Goal: Transaction & Acquisition: Purchase product/service

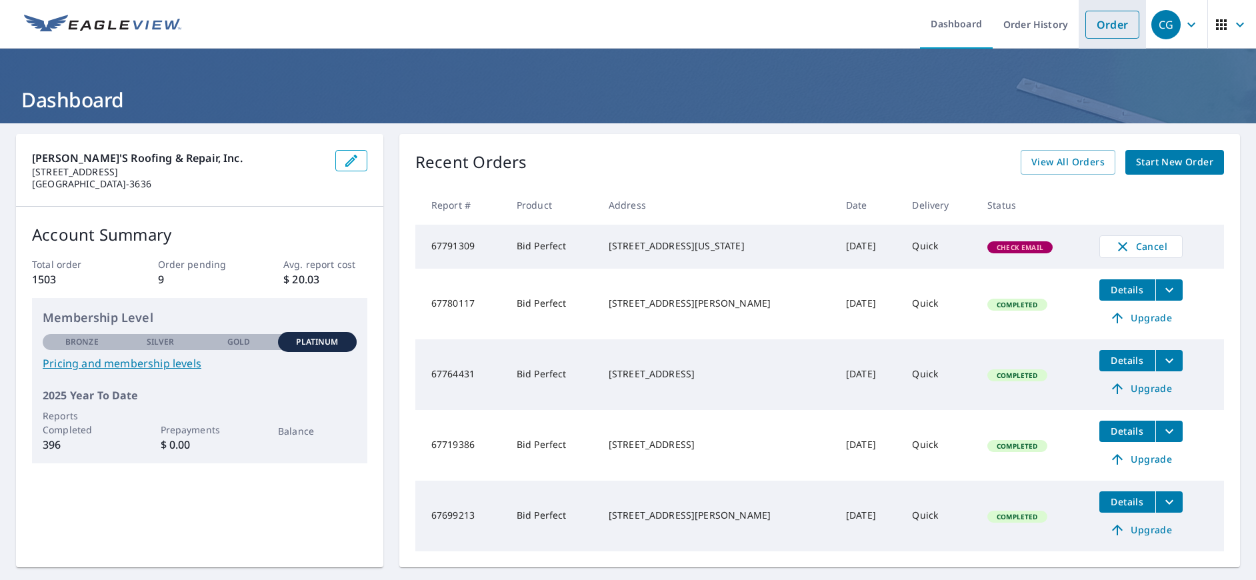
click at [1104, 27] on link "Order" at bounding box center [1112, 25] width 54 height 28
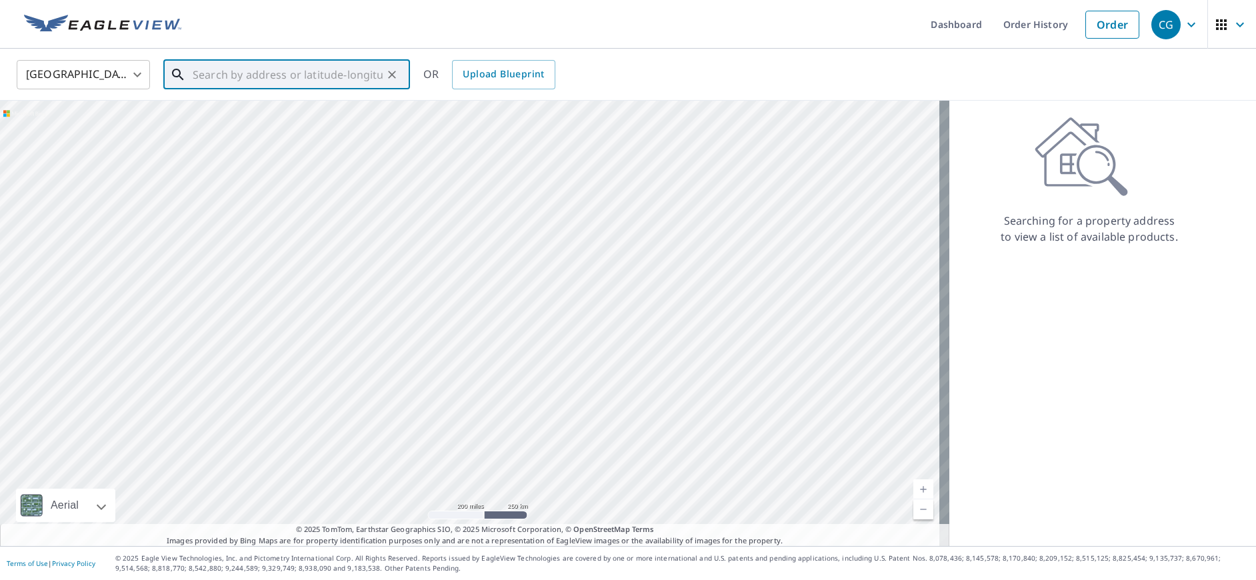
click at [285, 75] on input "text" at bounding box center [288, 74] width 190 height 37
click at [230, 128] on p "[GEOGRAPHIC_DATA]" at bounding box center [294, 127] width 209 height 13
type input "[STREET_ADDRESS]"
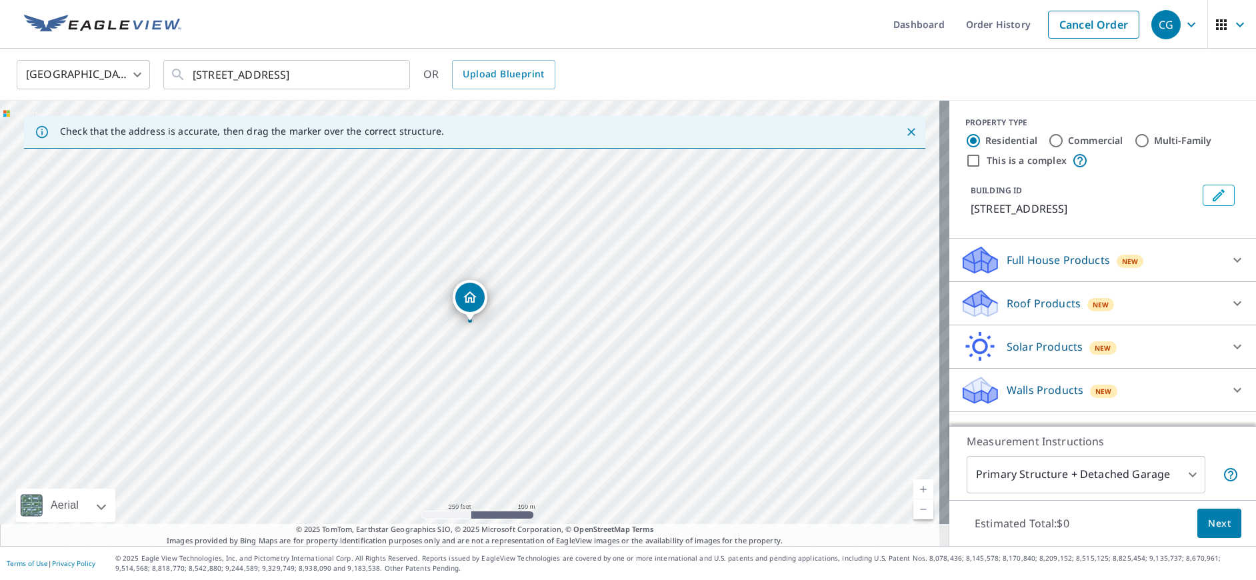
click at [1060, 311] on p "Roof Products" at bounding box center [1043, 303] width 74 height 16
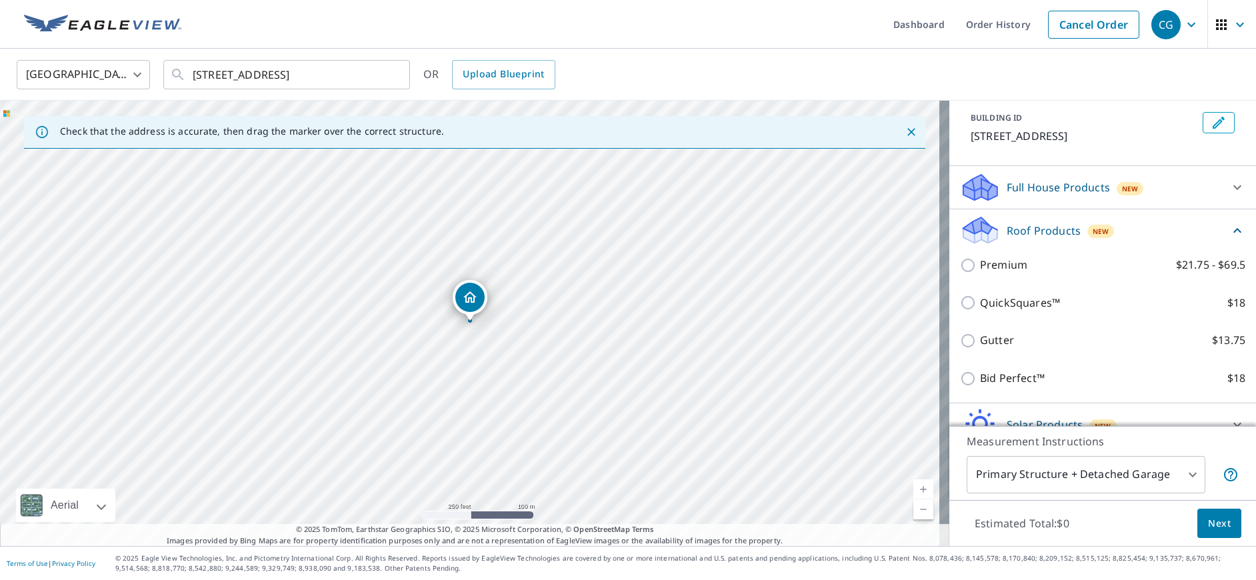
scroll to position [153, 0]
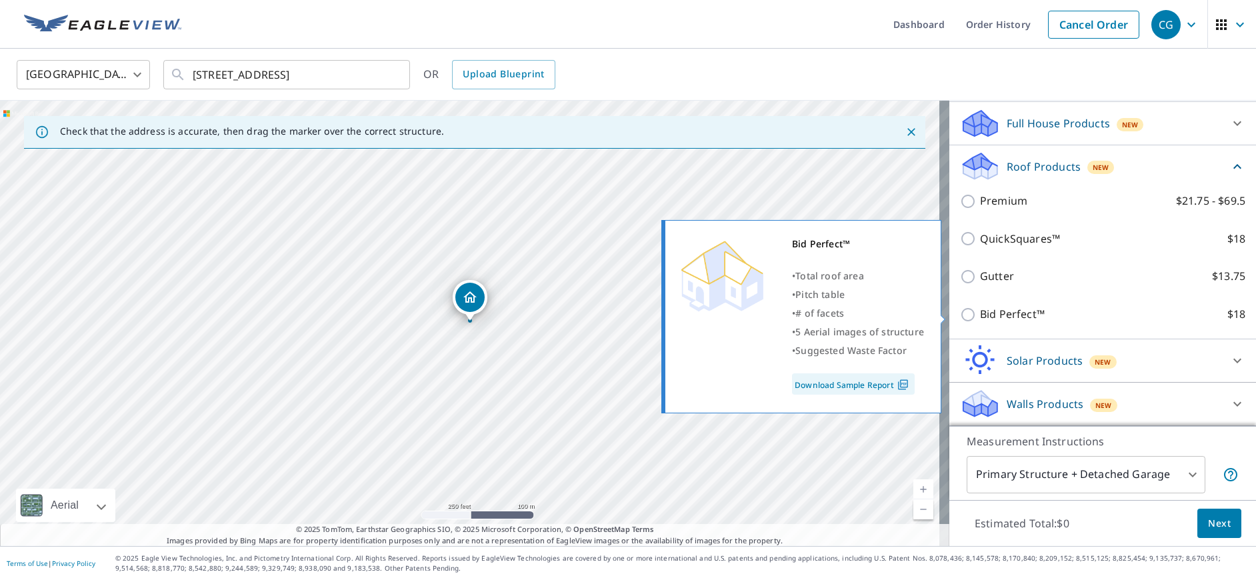
click at [961, 314] on input "Bid Perfect™ $18" at bounding box center [970, 315] width 20 height 16
checkbox input "true"
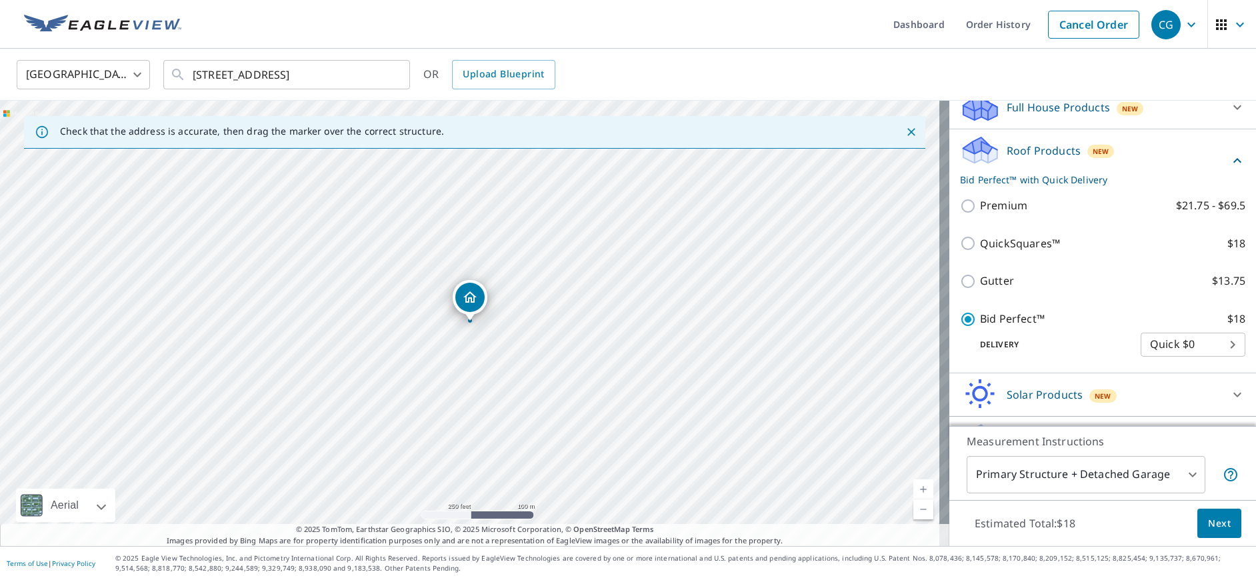
click at [1208, 529] on span "Next" at bounding box center [1219, 523] width 23 height 17
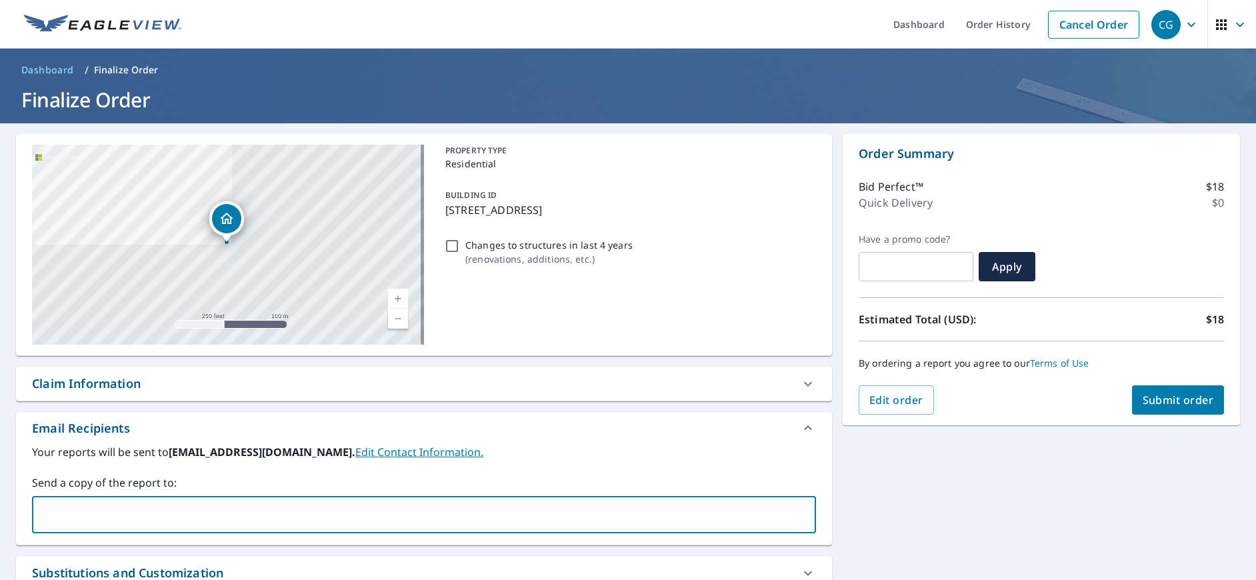
click at [236, 507] on input "text" at bounding box center [414, 514] width 752 height 25
type input "[EMAIL_ADDRESS][DOMAIN_NAME]"
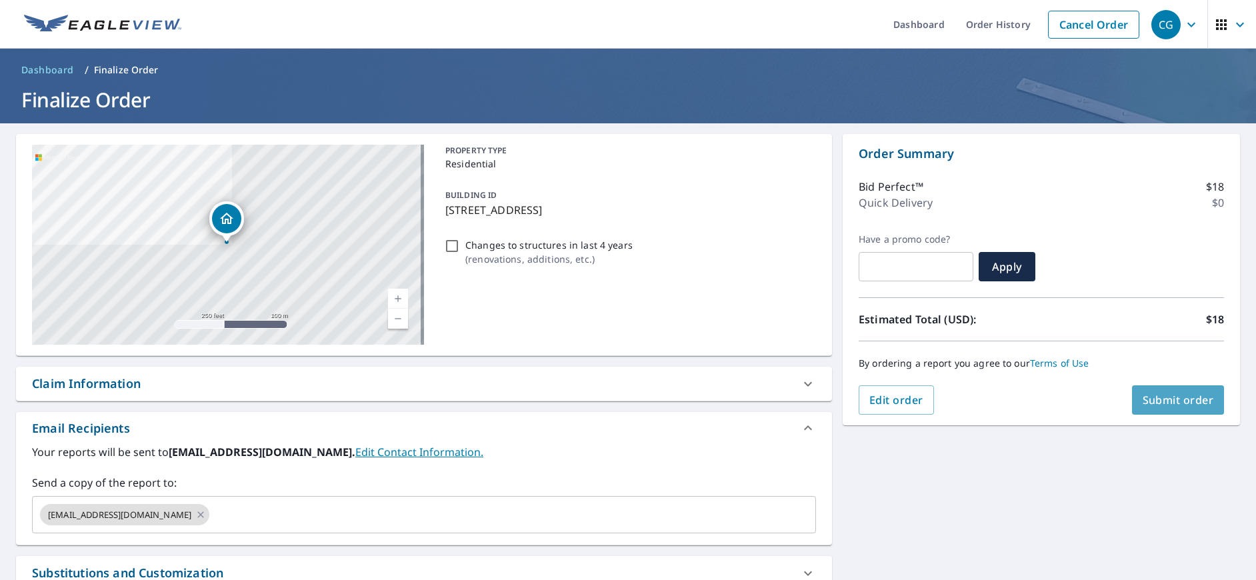
click at [1152, 403] on span "Submit order" at bounding box center [1177, 400] width 71 height 15
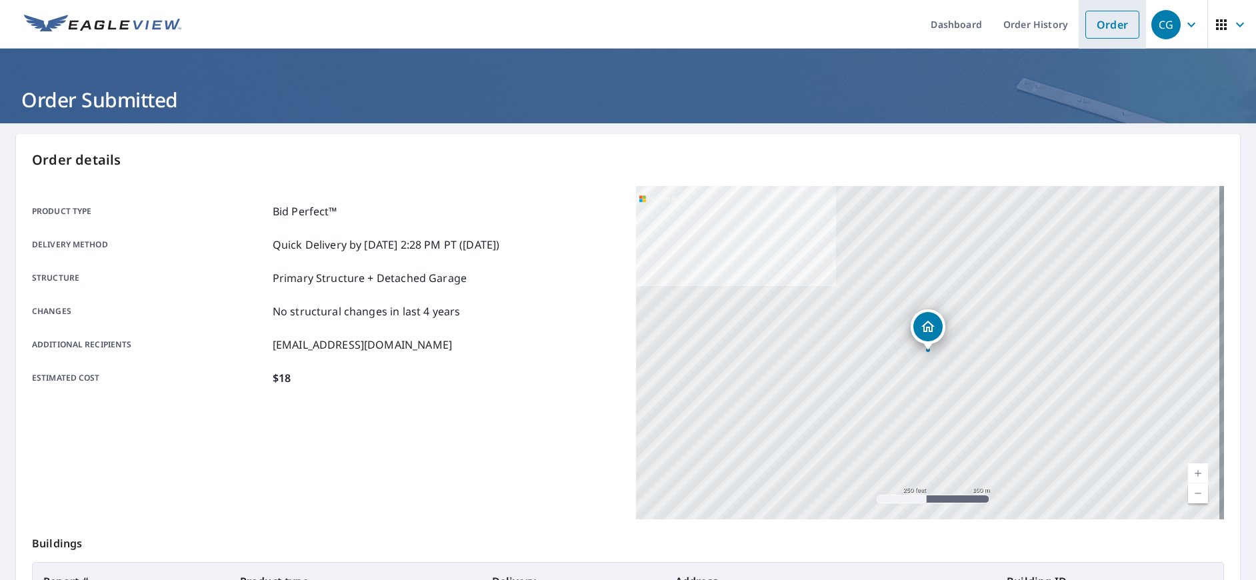
click at [1107, 32] on link "Order" at bounding box center [1112, 25] width 54 height 28
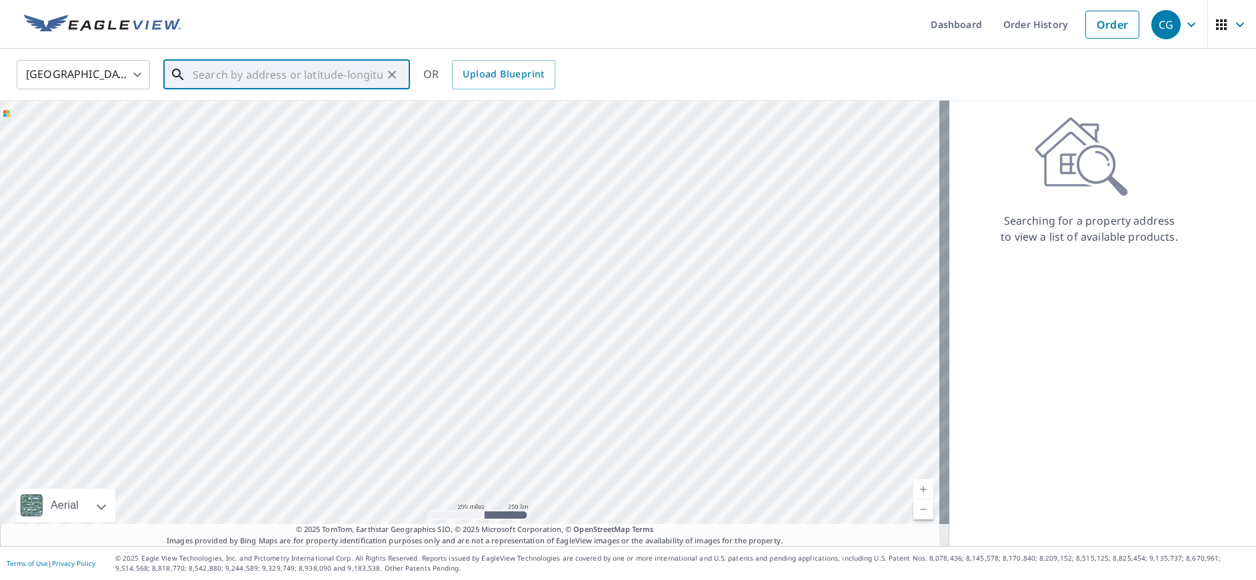
click at [223, 76] on input "text" at bounding box center [288, 74] width 190 height 37
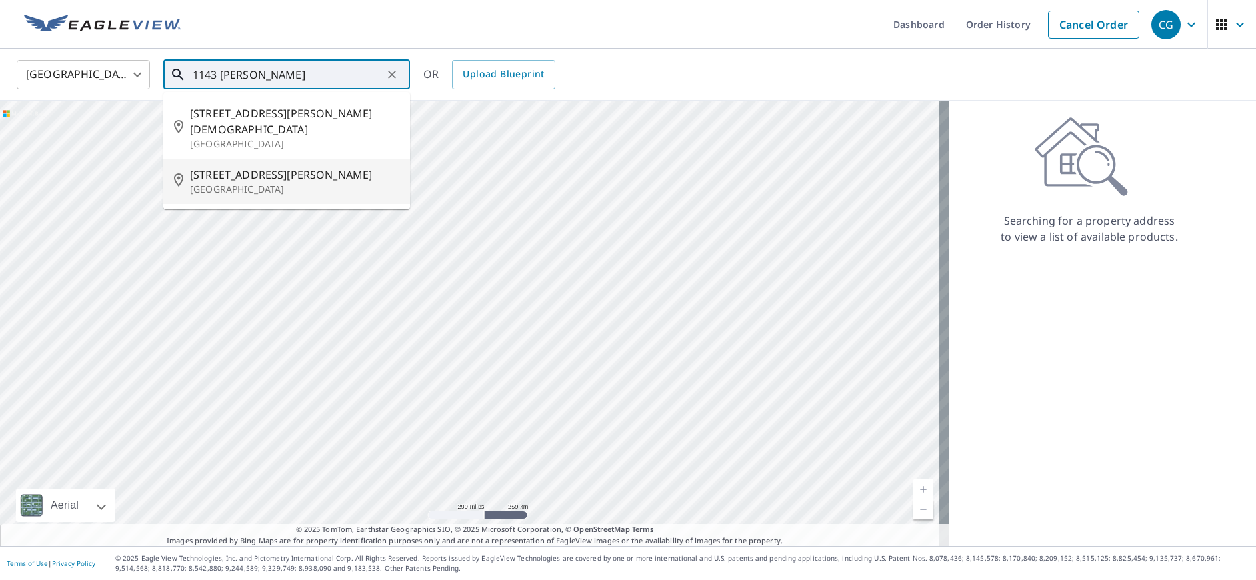
click at [209, 167] on span "[STREET_ADDRESS][PERSON_NAME]" at bounding box center [294, 175] width 209 height 16
type input "[STREET_ADDRESS][PERSON_NAME]"
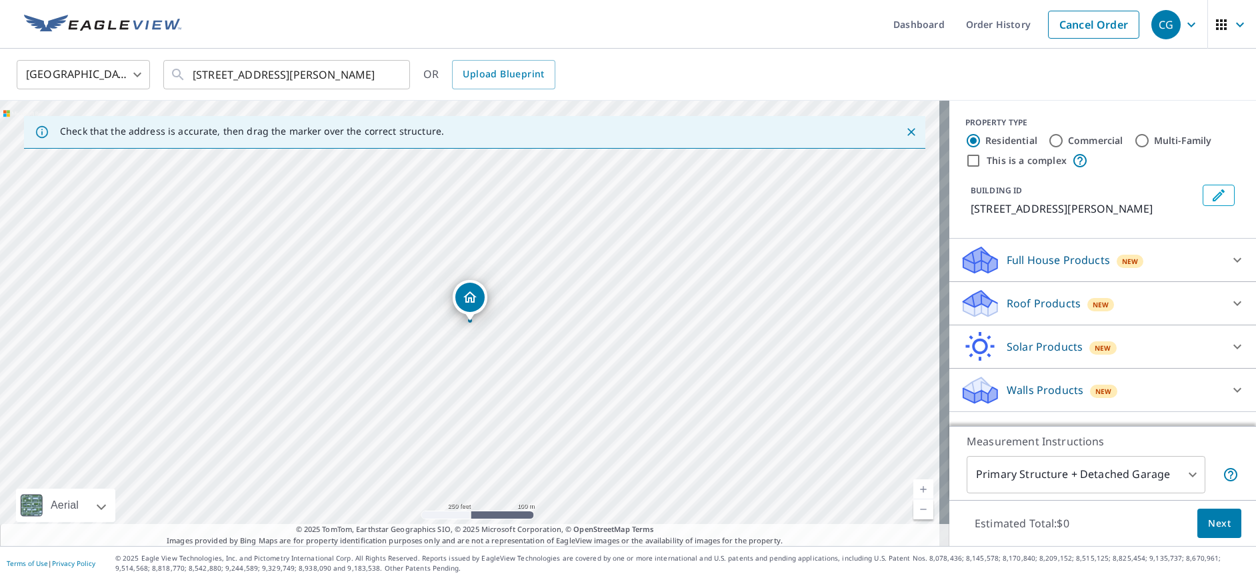
click at [1006, 311] on p "Roof Products" at bounding box center [1043, 303] width 74 height 16
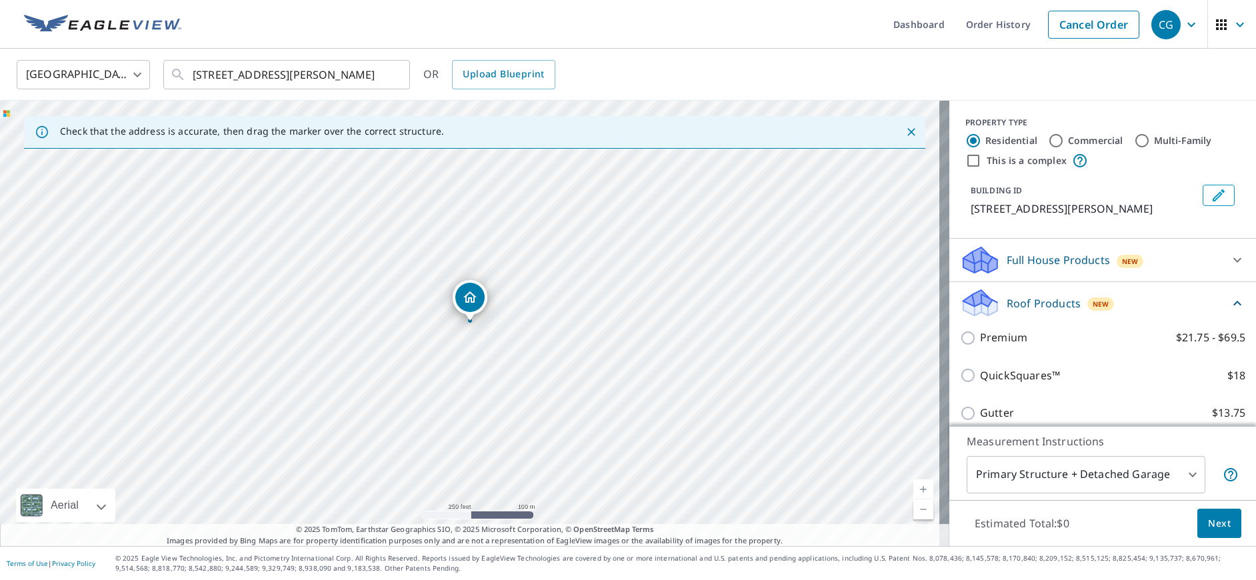
scroll to position [153, 0]
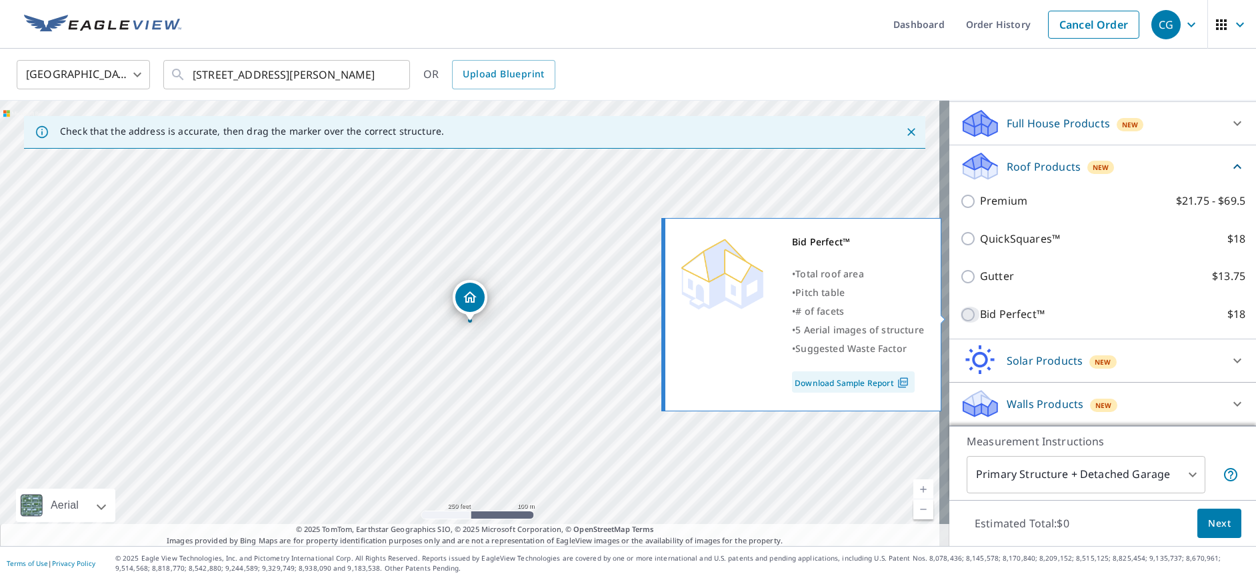
click at [960, 318] on input "Bid Perfect™ $18" at bounding box center [970, 315] width 20 height 16
checkbox input "true"
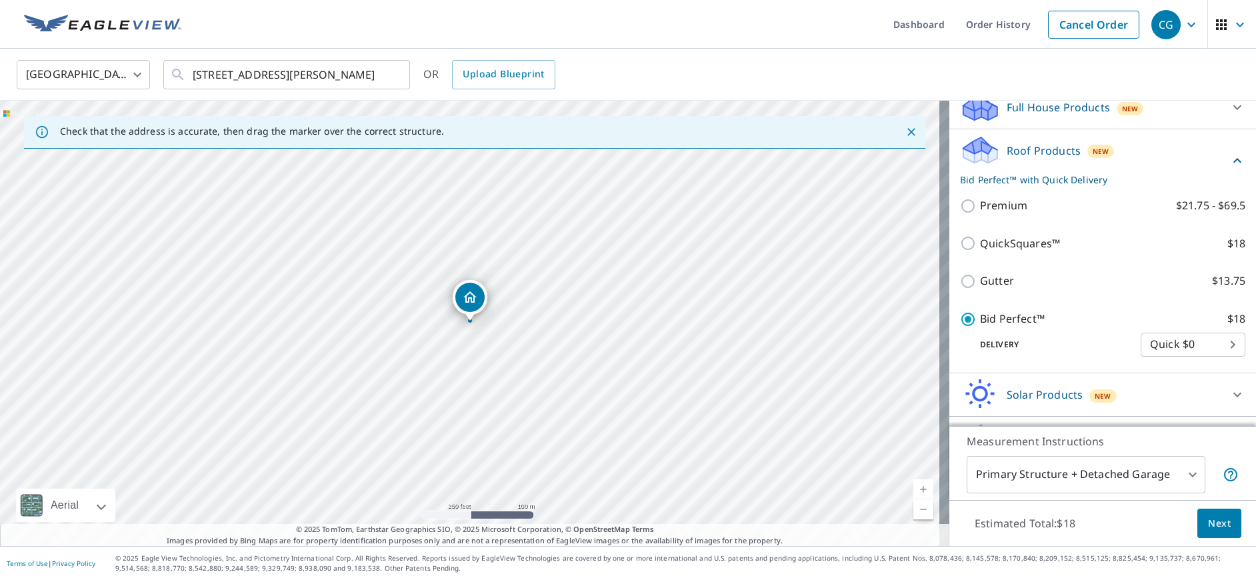
click at [1208, 523] on span "Next" at bounding box center [1219, 523] width 23 height 17
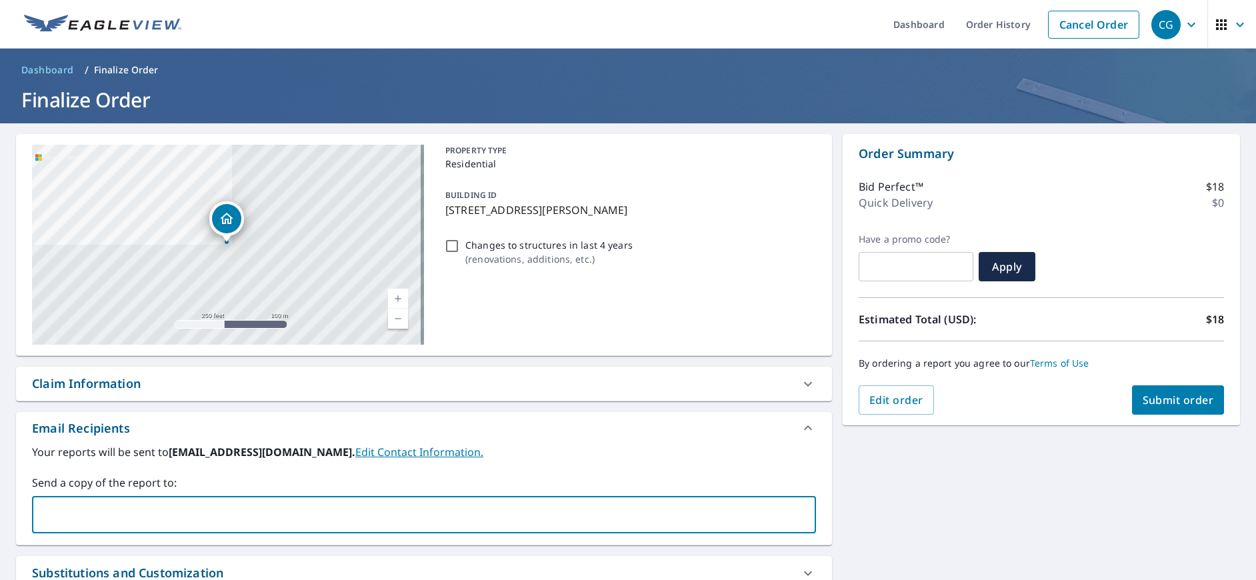
click at [407, 512] on input "text" at bounding box center [414, 514] width 752 height 25
type input "[EMAIL_ADDRESS][DOMAIN_NAME]"
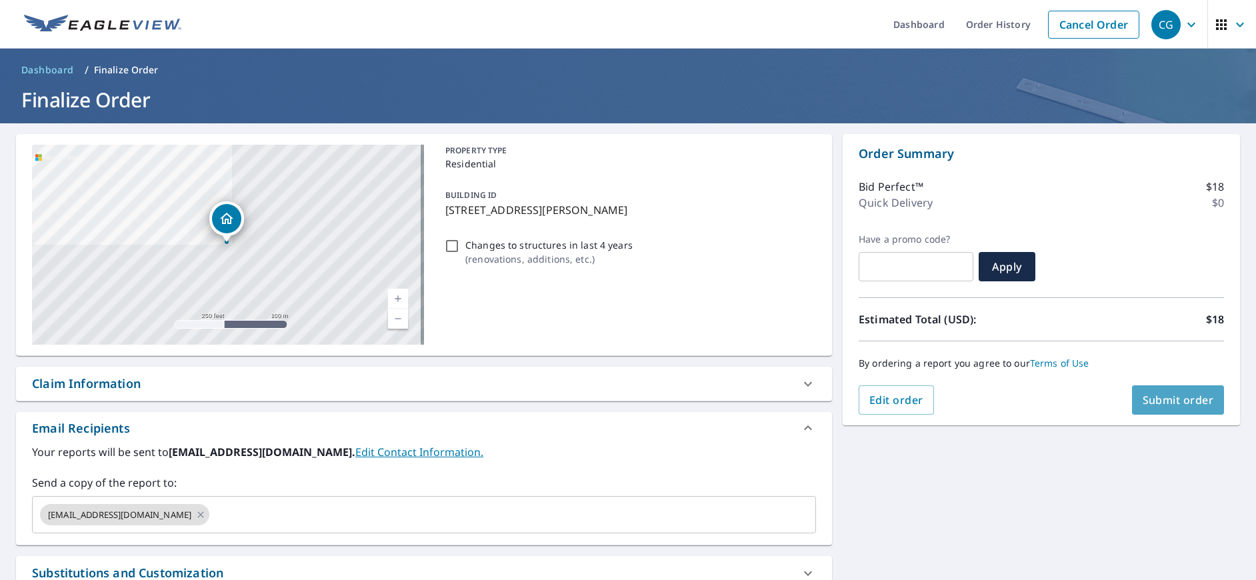
click at [1189, 412] on button "Submit order" at bounding box center [1178, 399] width 93 height 29
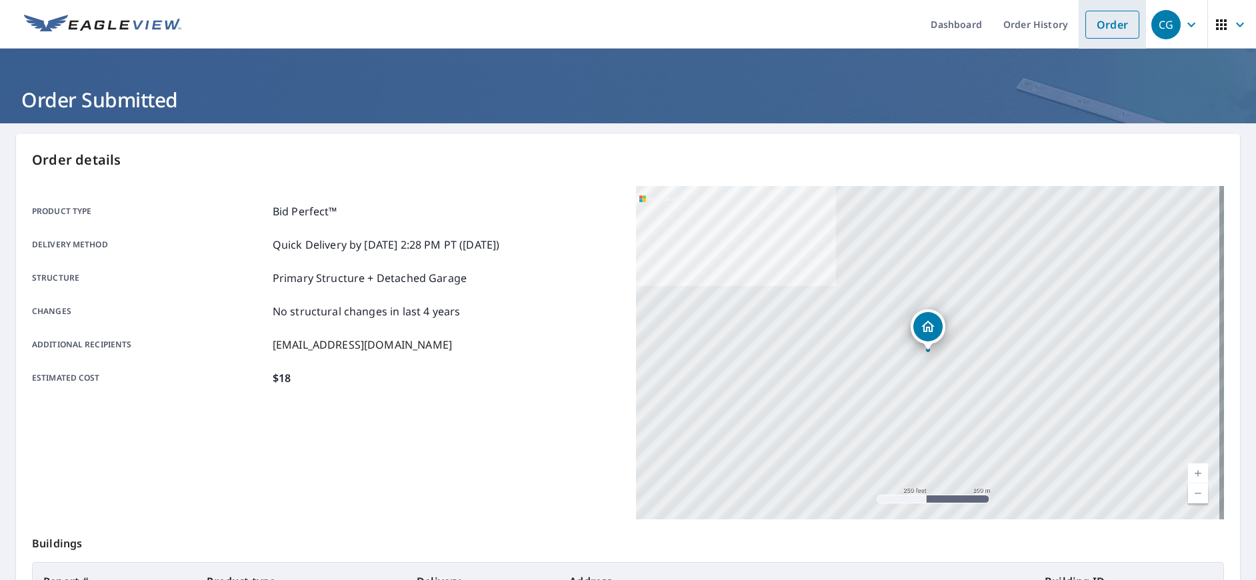
click at [1103, 34] on link "Order" at bounding box center [1112, 25] width 54 height 28
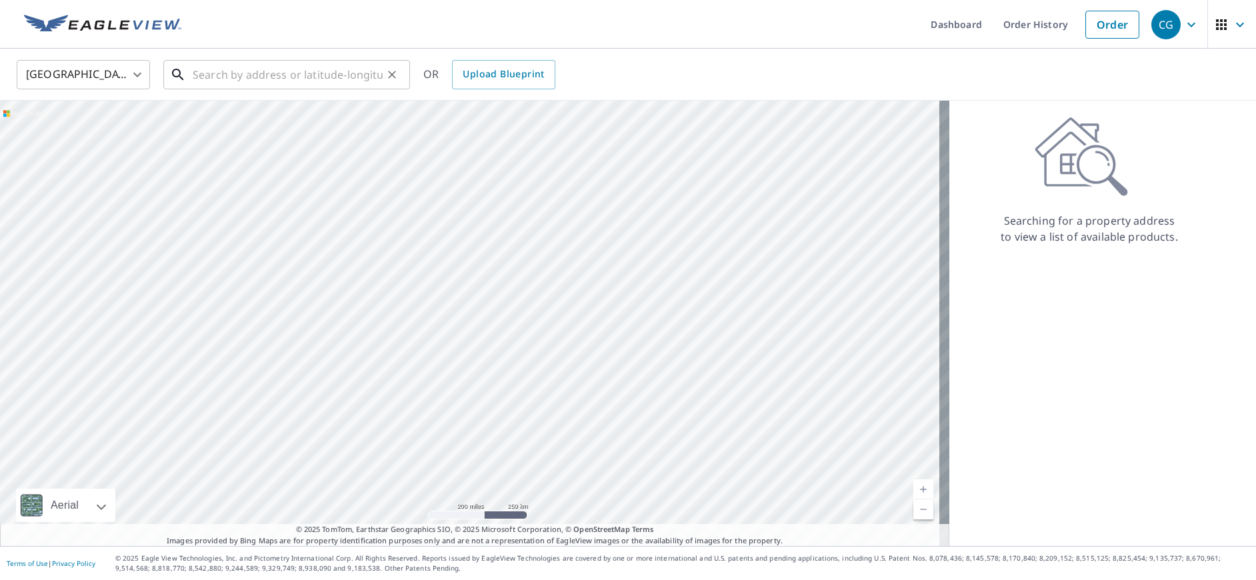
click at [211, 78] on input "text" at bounding box center [288, 74] width 190 height 37
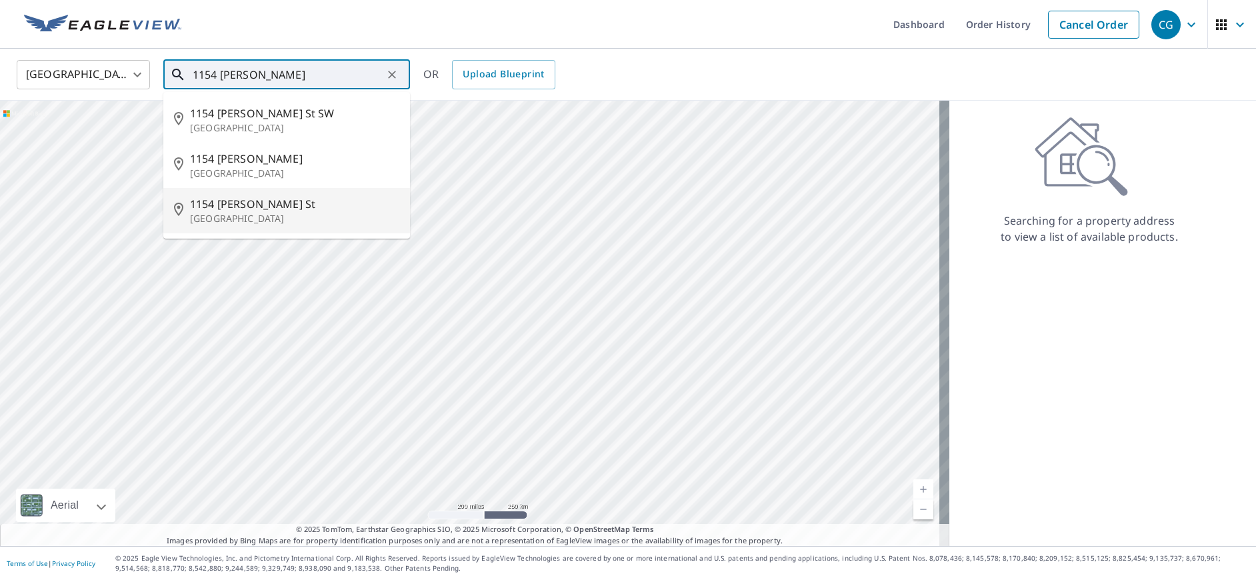
click at [229, 213] on p "[GEOGRAPHIC_DATA]" at bounding box center [294, 218] width 209 height 13
type input "[STREET_ADDRESS][PERSON_NAME]"
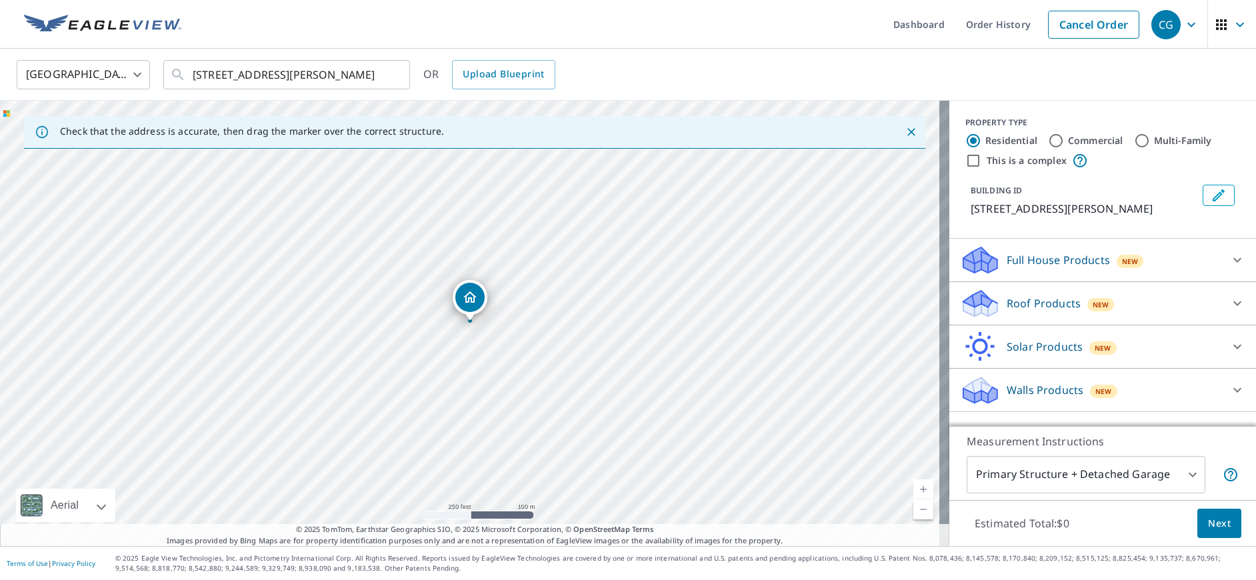
click at [1042, 319] on div "Roof Products New" at bounding box center [1090, 303] width 261 height 31
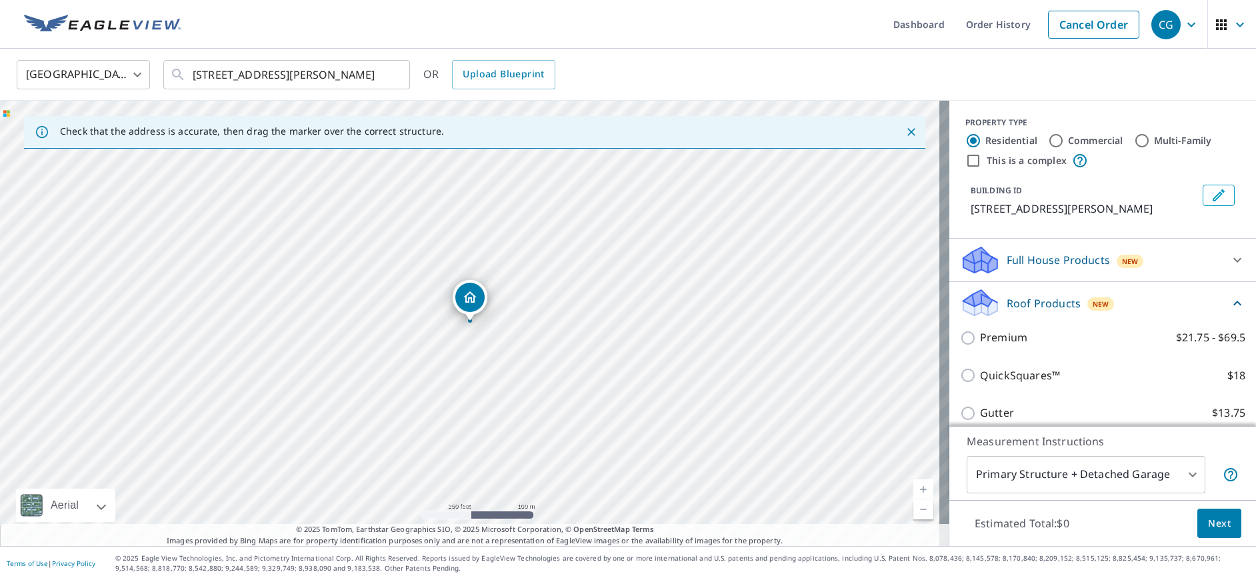
scroll to position [153, 0]
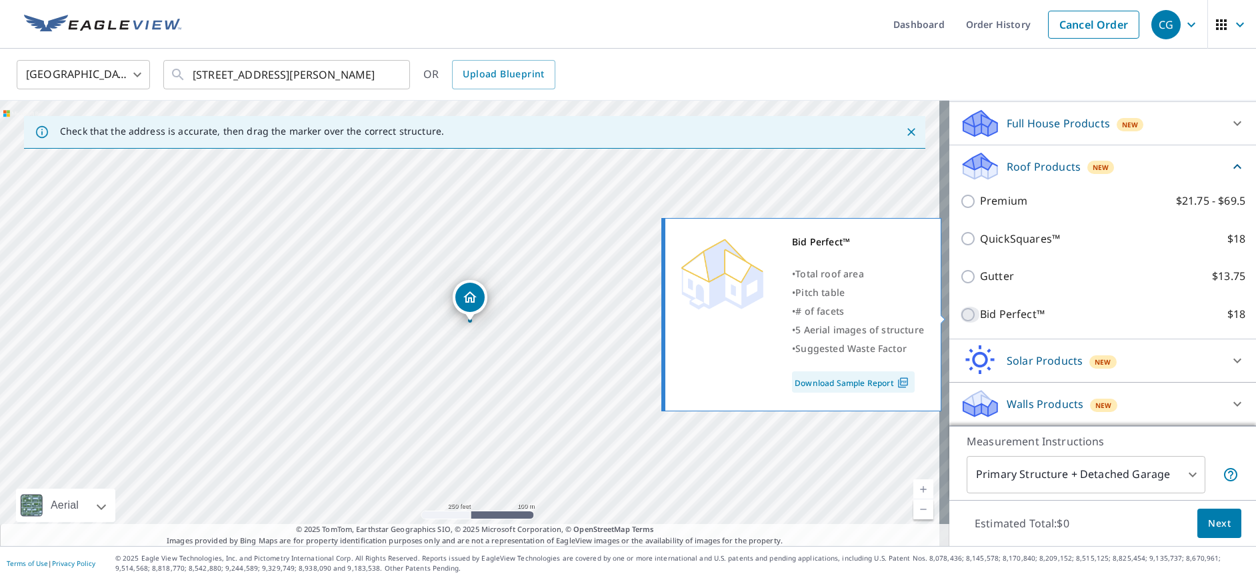
click at [960, 312] on input "Bid Perfect™ $18" at bounding box center [970, 315] width 20 height 16
checkbox input "true"
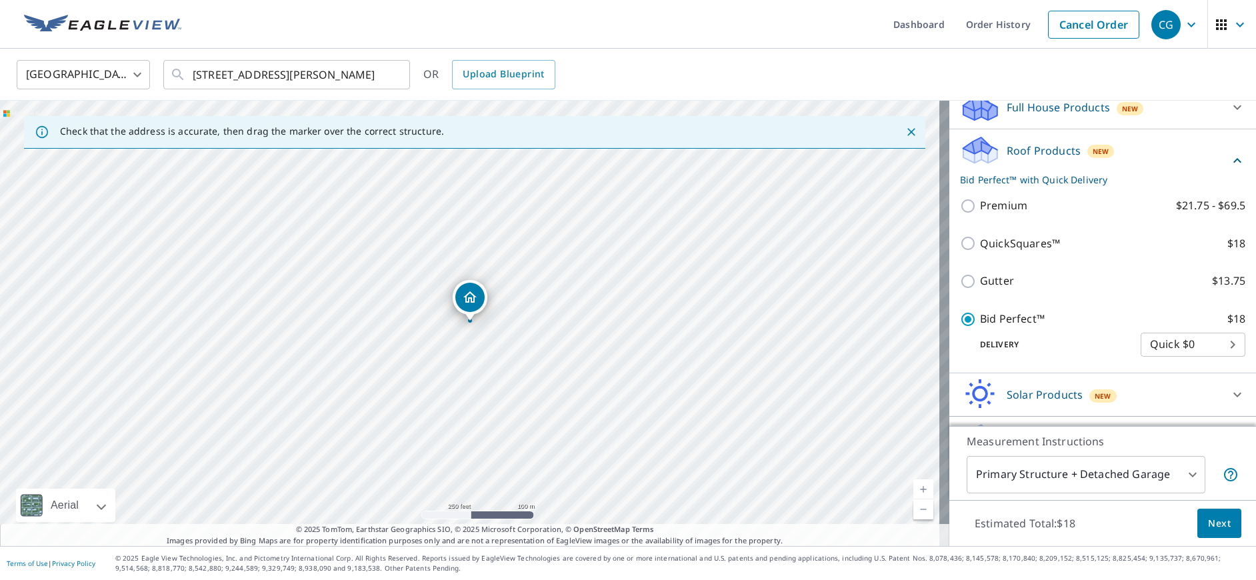
click at [1208, 519] on span "Next" at bounding box center [1219, 523] width 23 height 17
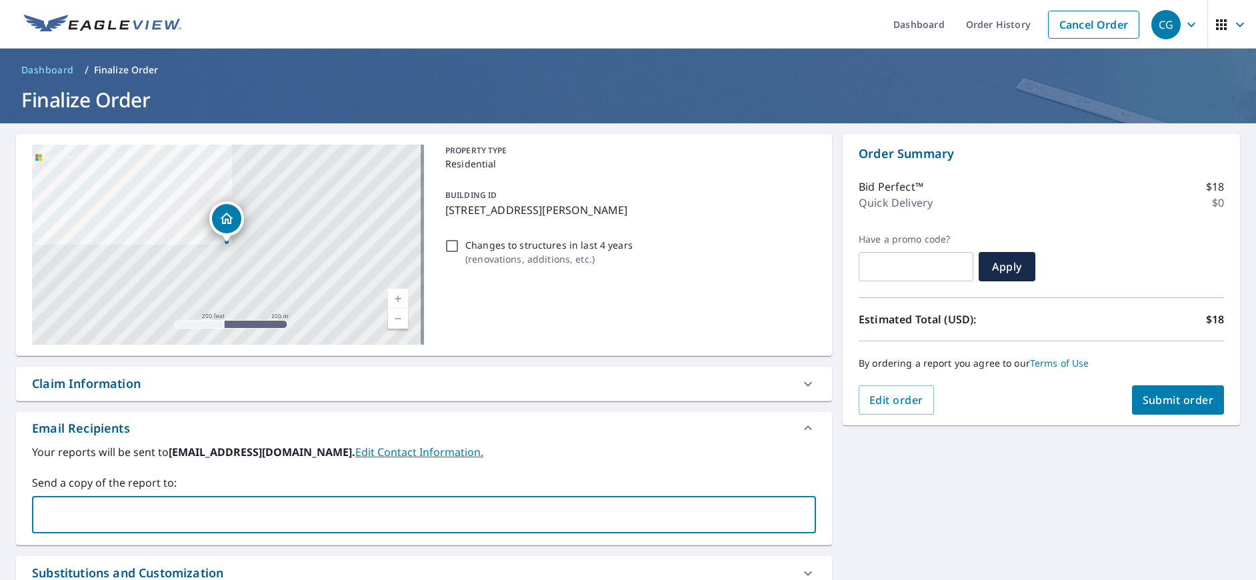
click at [99, 523] on input "text" at bounding box center [414, 514] width 752 height 25
type input "[EMAIL_ADDRESS][DOMAIN_NAME]"
click at [1173, 392] on button "Submit order" at bounding box center [1178, 399] width 93 height 29
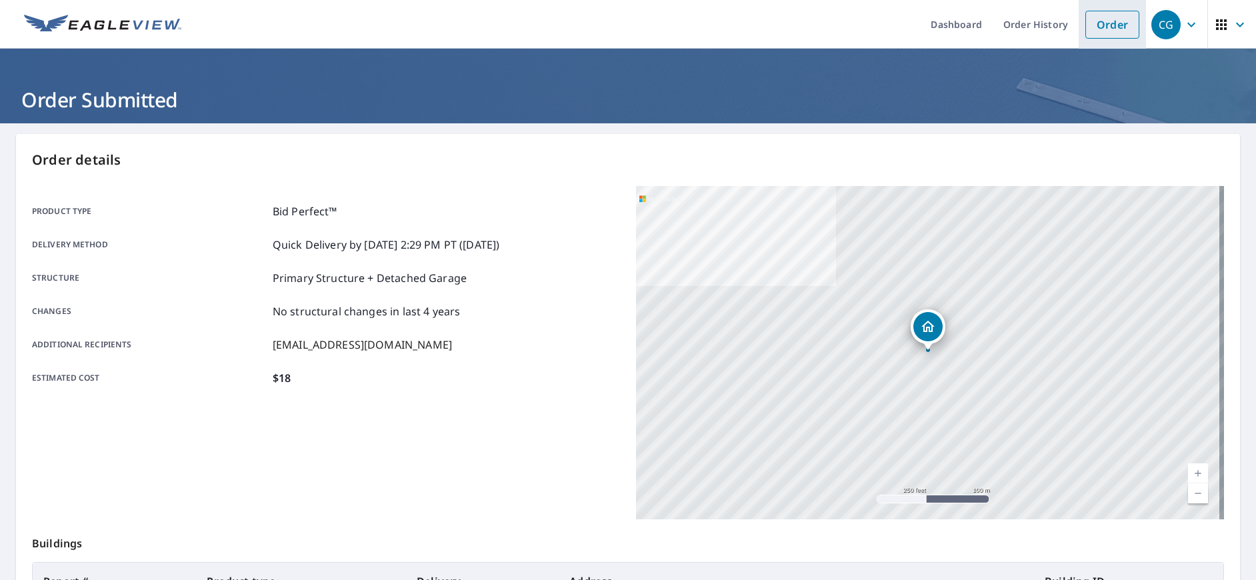
click at [1104, 24] on link "Order" at bounding box center [1112, 25] width 54 height 28
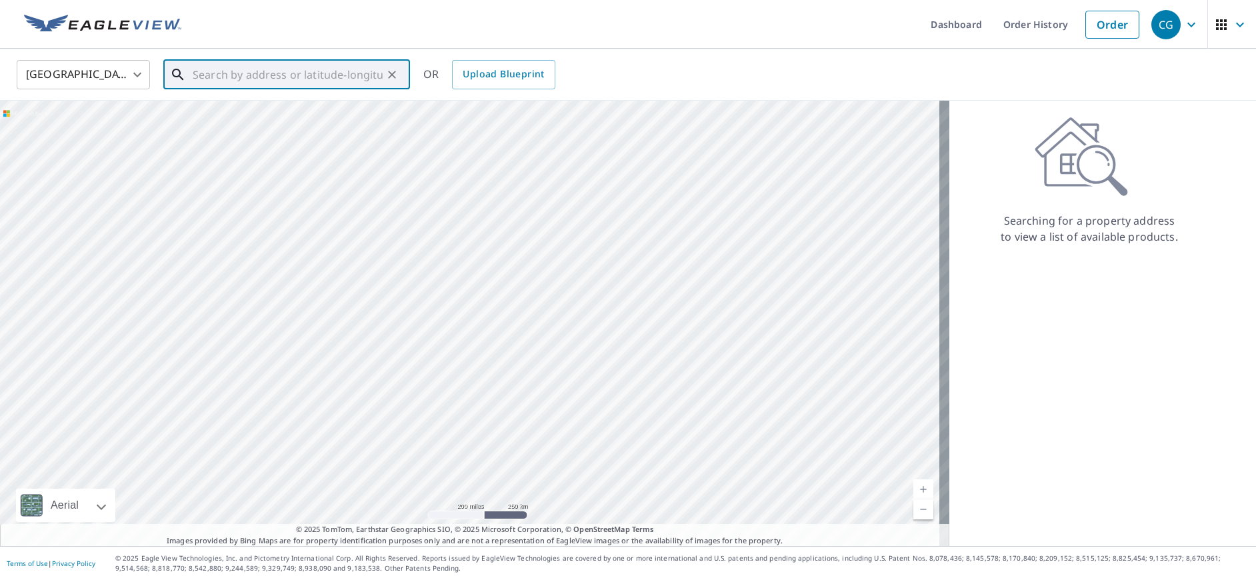
click at [253, 73] on input "text" at bounding box center [288, 74] width 190 height 37
click at [233, 115] on span "[STREET_ADDRESS]" at bounding box center [294, 113] width 209 height 16
type input "[STREET_ADDRESS]"
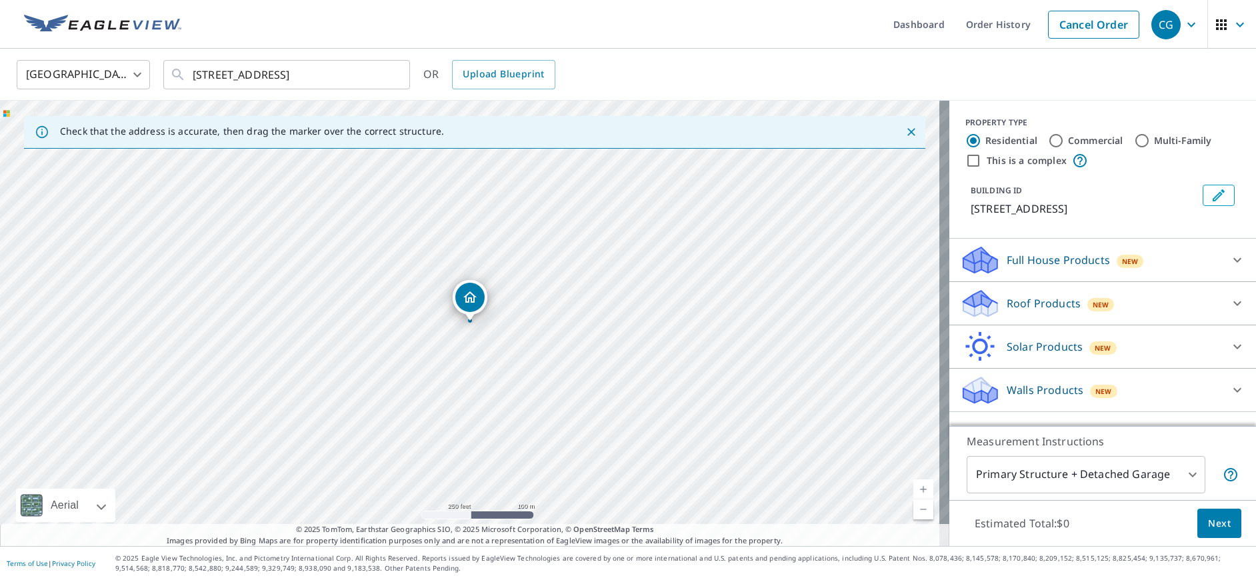
click at [1014, 311] on p "Roof Products" at bounding box center [1043, 303] width 74 height 16
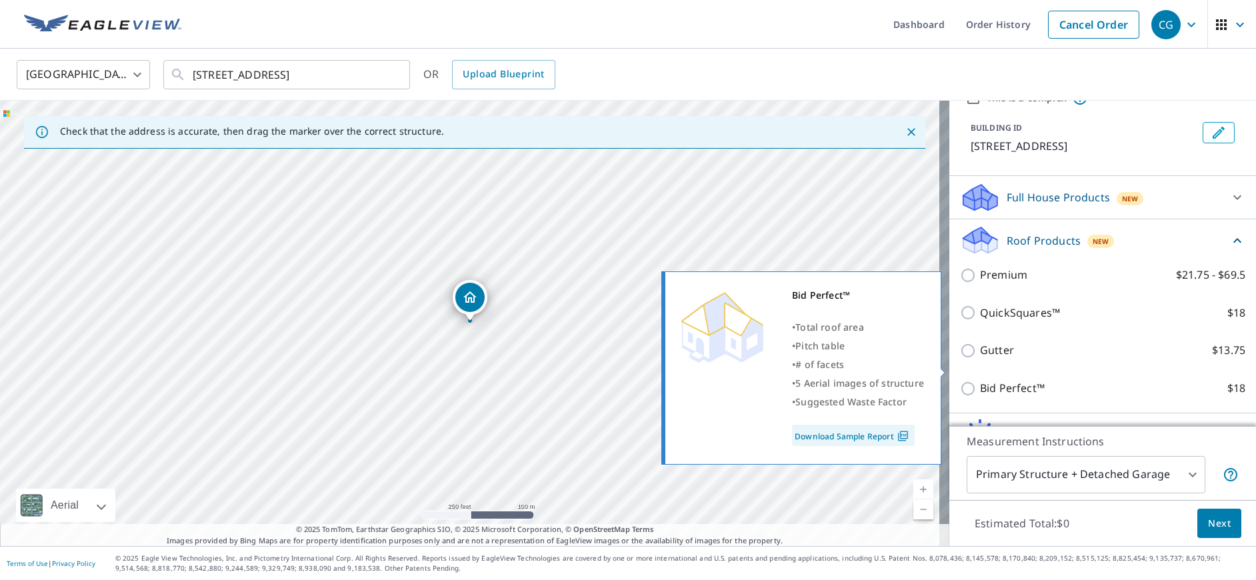
scroll to position [133, 0]
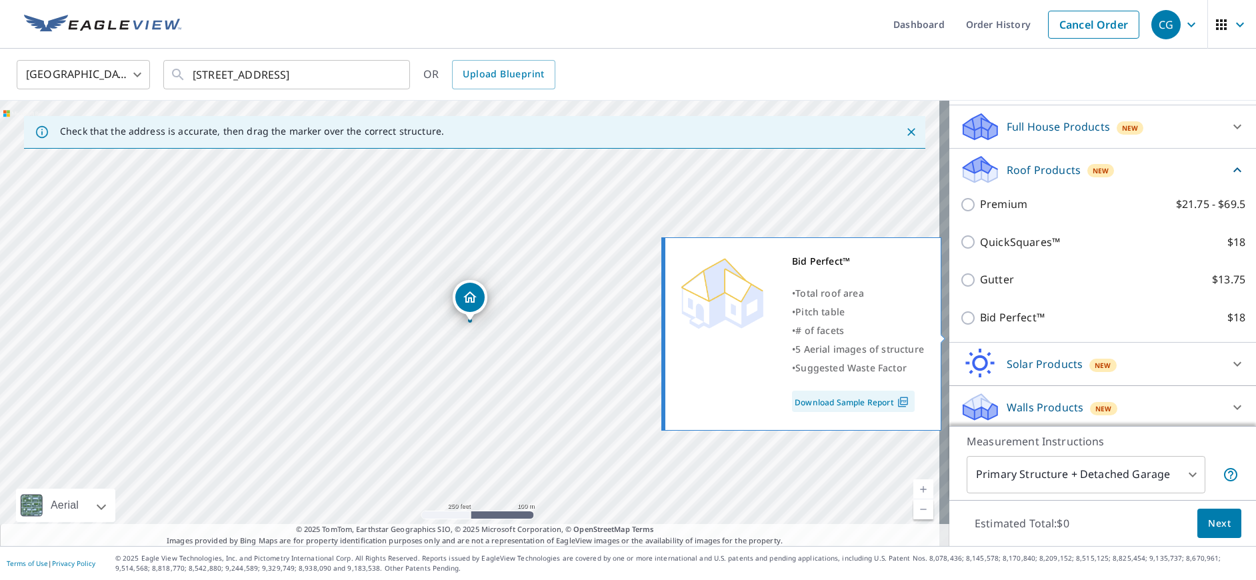
click at [960, 326] on input "Bid Perfect™ $18" at bounding box center [970, 318] width 20 height 16
checkbox input "true"
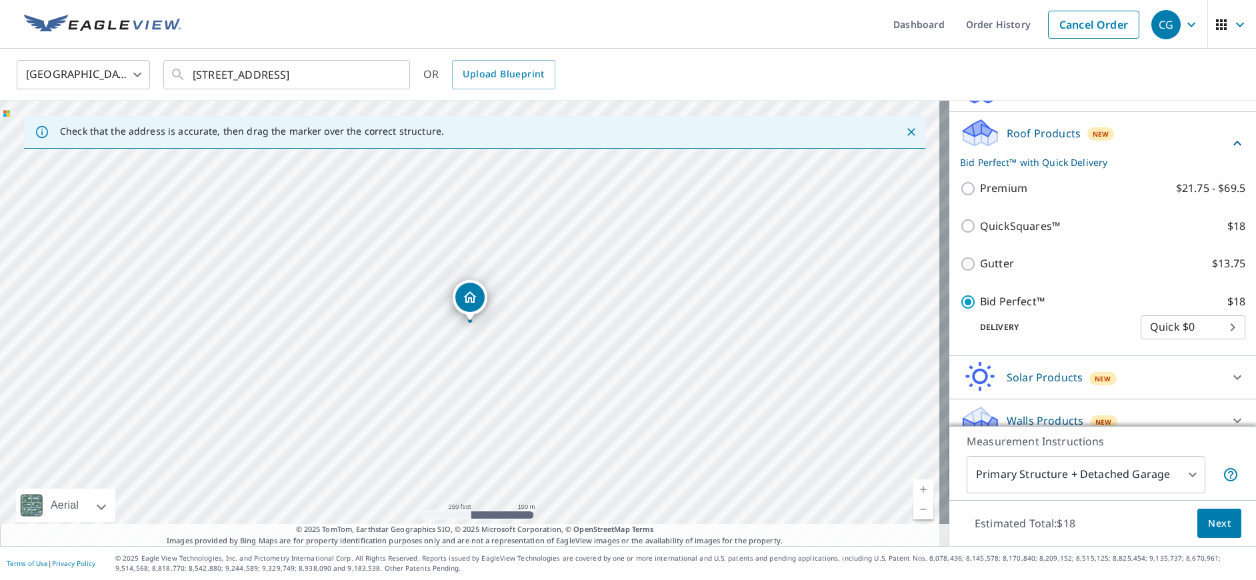
scroll to position [203, 0]
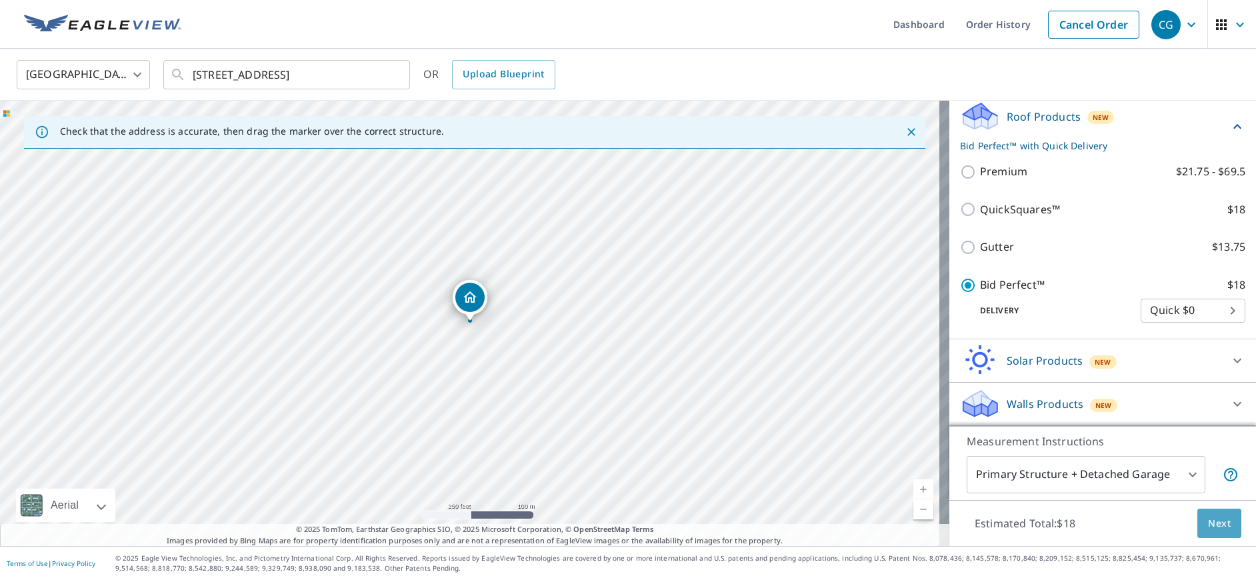
click at [1197, 523] on button "Next" at bounding box center [1219, 524] width 44 height 30
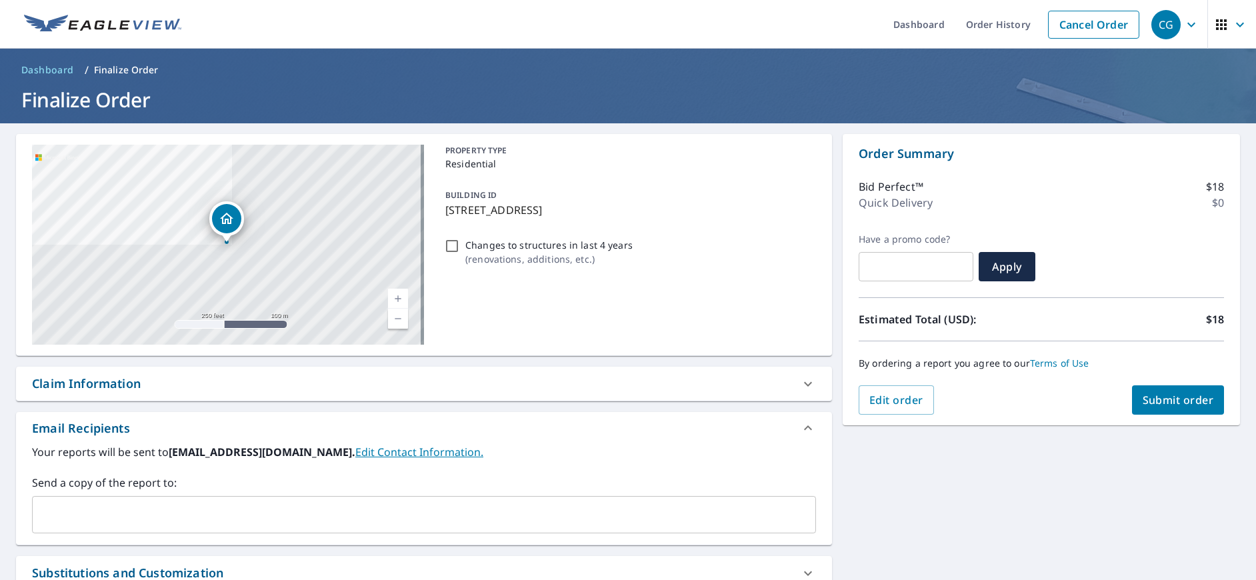
click at [115, 526] on input "text" at bounding box center [414, 514] width 752 height 25
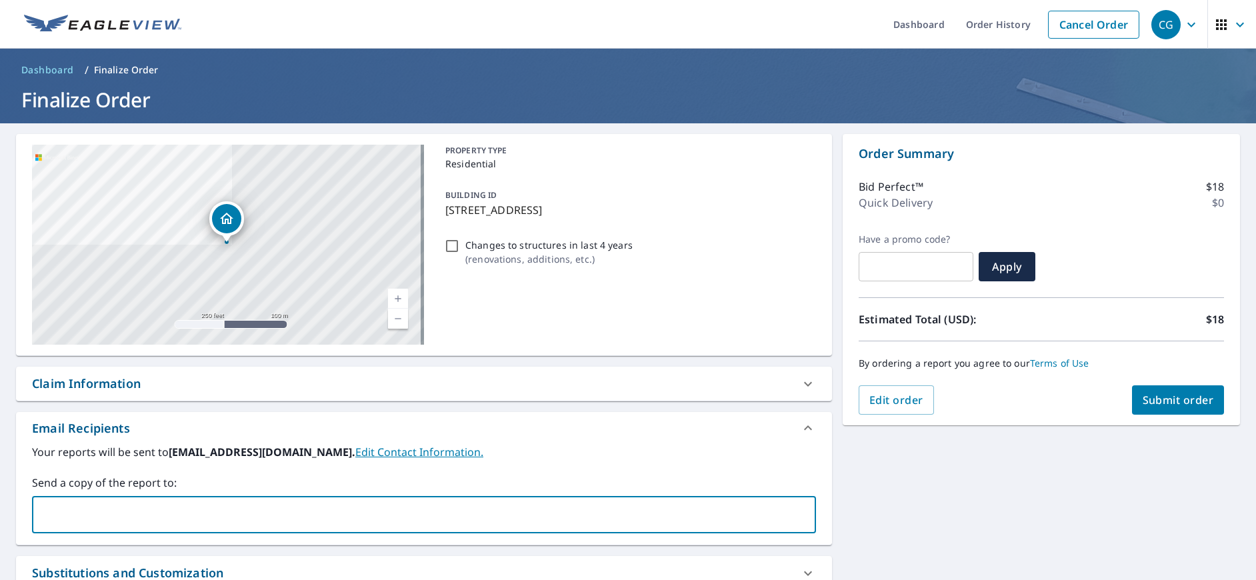
type input "[EMAIL_ADDRESS][DOMAIN_NAME]"
click at [1153, 399] on span "Submit order" at bounding box center [1177, 400] width 71 height 15
